Goal: Transaction & Acquisition: Purchase product/service

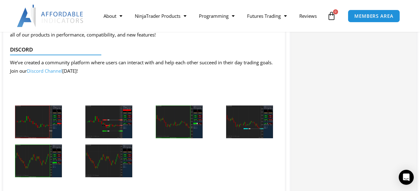
scroll to position [938, 0]
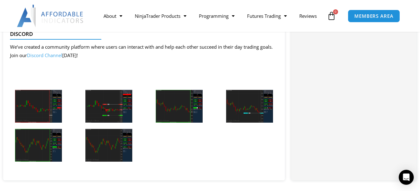
click at [39, 110] on img at bounding box center [38, 106] width 47 height 33
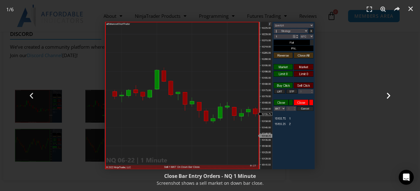
click at [387, 97] on icon "Next slide" at bounding box center [388, 96] width 8 height 8
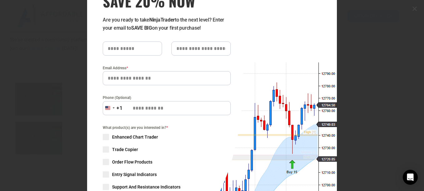
scroll to position [63, 0]
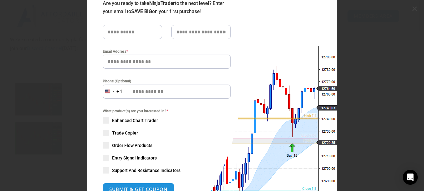
click at [127, 34] on input "text" at bounding box center [132, 32] width 59 height 14
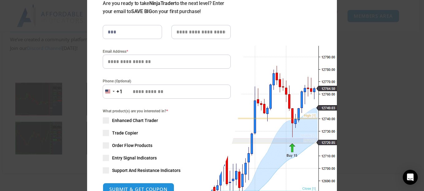
type input "***"
click at [109, 62] on input "Email Address *" at bounding box center [167, 62] width 128 height 14
click at [128, 63] on input "**********" at bounding box center [167, 62] width 128 height 14
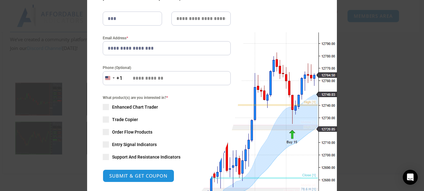
scroll to position [83, 0]
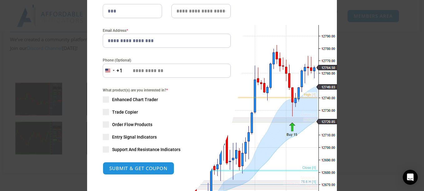
type input "**********"
click at [104, 99] on span at bounding box center [106, 100] width 6 height 6
click at [103, 124] on span at bounding box center [106, 125] width 6 height 6
click at [104, 136] on span at bounding box center [106, 137] width 6 height 6
click at [104, 123] on span at bounding box center [106, 125] width 6 height 6
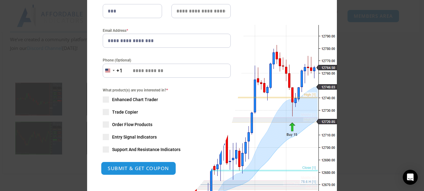
click at [148, 168] on button "SUBMIT & GET COUPON" at bounding box center [138, 168] width 75 height 13
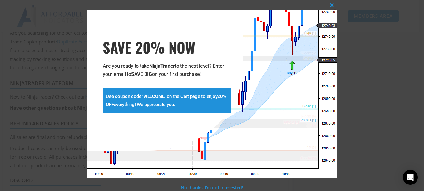
scroll to position [778, 0]
click at [331, 4] on span at bounding box center [332, 5] width 10 height 4
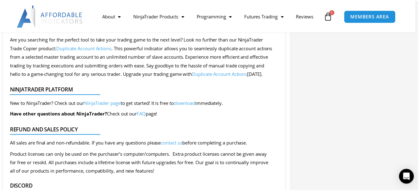
scroll to position [777, 0]
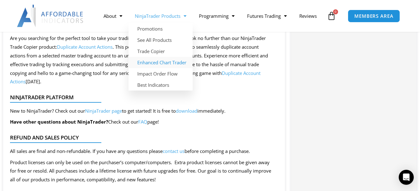
click at [164, 57] on link "Enhanced Chart Trader" at bounding box center [160, 62] width 64 height 11
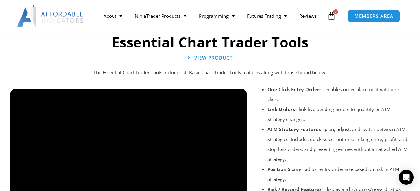
scroll to position [646, 0]
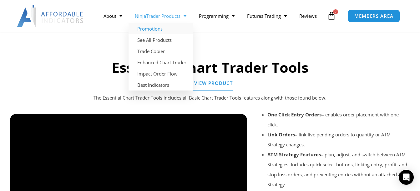
click at [163, 23] on link "Promotions" at bounding box center [160, 28] width 64 height 11
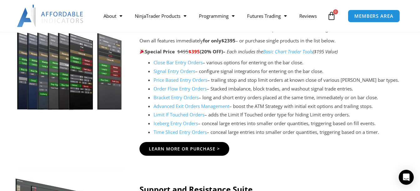
scroll to position [708, 0]
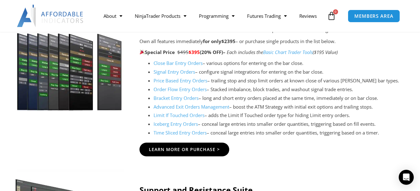
click at [168, 65] on link "Close Bar Entry Orders" at bounding box center [177, 63] width 49 height 6
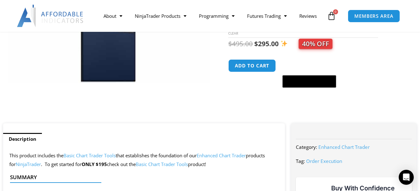
scroll to position [167, 0]
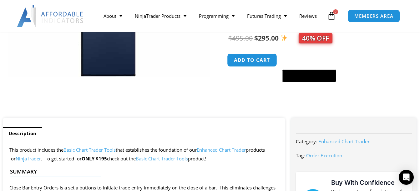
click at [248, 60] on button "Add to cart" at bounding box center [252, 59] width 50 height 13
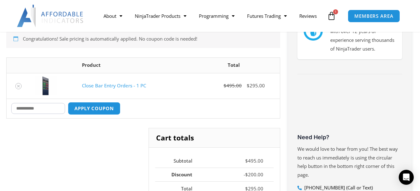
scroll to position [146, 0]
click at [39, 113] on input "Coupon:" at bounding box center [38, 108] width 54 height 11
type input "*******"
click at [92, 108] on button "Apply coupon" at bounding box center [94, 108] width 55 height 13
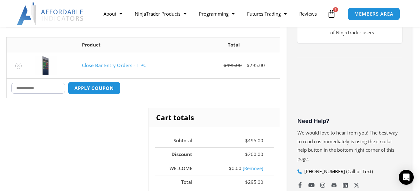
scroll to position [58, 0]
